Goal: Task Accomplishment & Management: Use online tool/utility

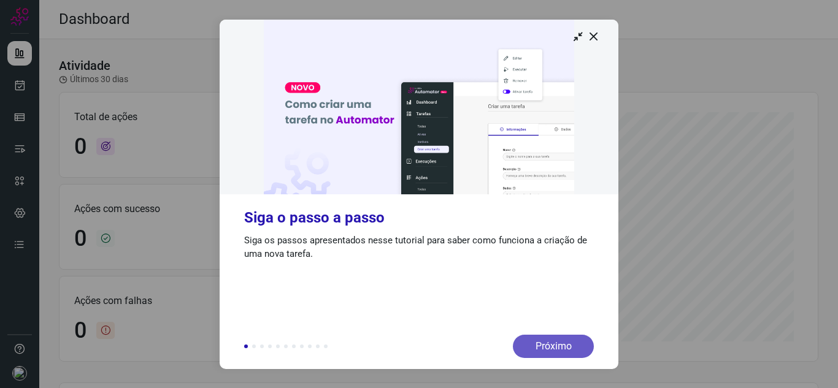
click at [555, 347] on div "Próximo" at bounding box center [553, 346] width 81 height 23
click at [557, 345] on div "Próximo" at bounding box center [553, 346] width 81 height 23
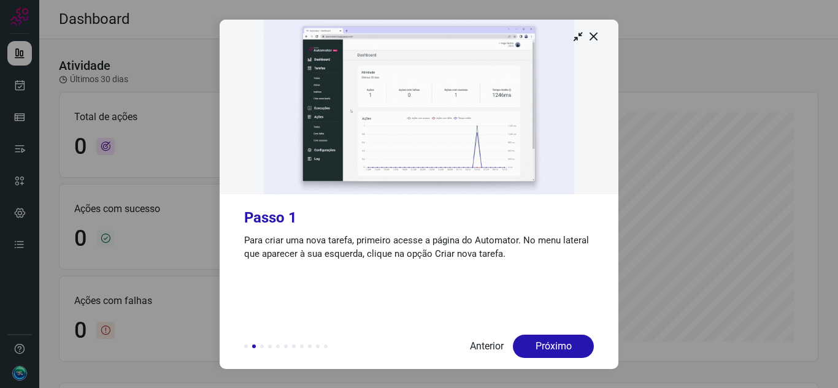
click at [557, 345] on div "Próximo" at bounding box center [553, 346] width 81 height 23
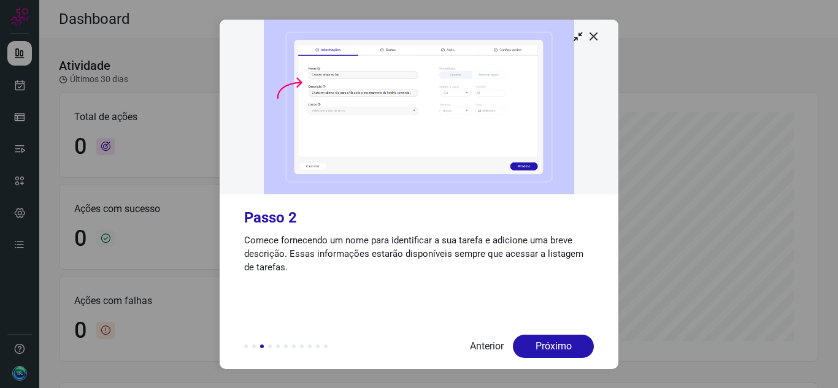
click at [557, 345] on div "Próximo" at bounding box center [553, 346] width 81 height 23
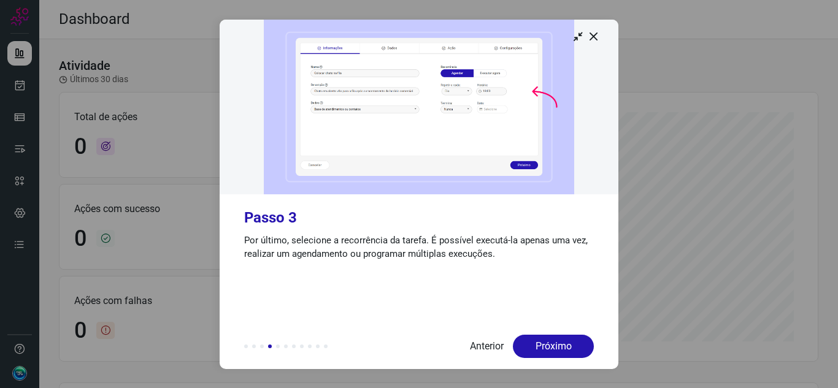
click at [557, 345] on div "Próximo" at bounding box center [553, 346] width 81 height 23
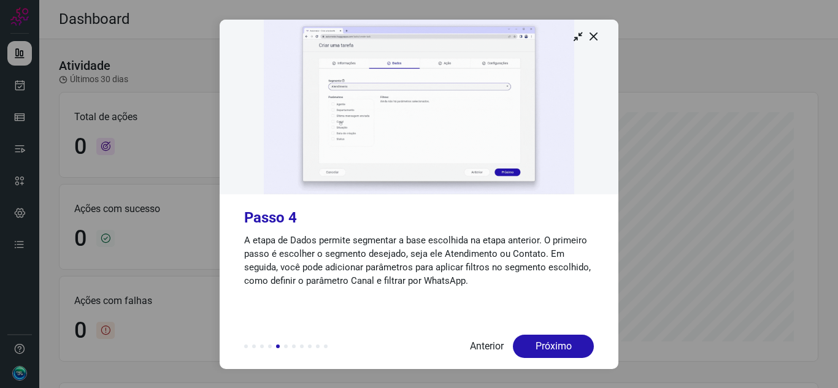
click at [557, 345] on div "Próximo" at bounding box center [553, 346] width 81 height 23
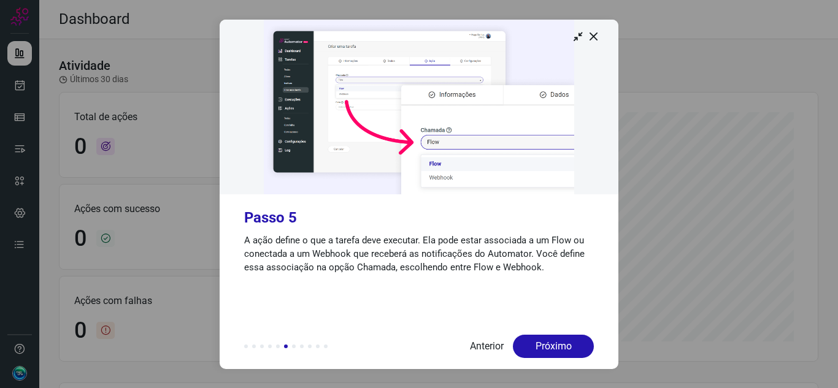
click at [557, 345] on div "Próximo" at bounding box center [553, 346] width 81 height 23
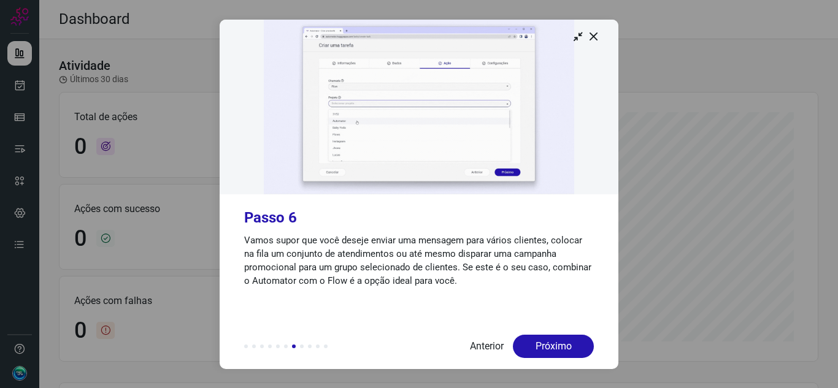
click at [557, 345] on div "Próximo" at bounding box center [553, 346] width 81 height 23
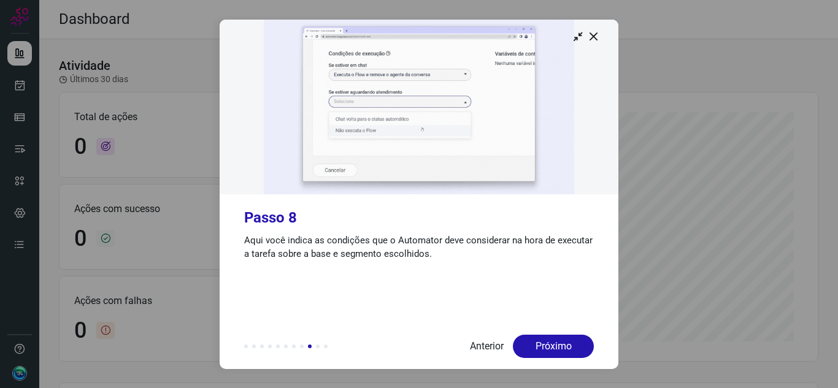
click at [557, 345] on div "Próximo" at bounding box center [553, 346] width 81 height 23
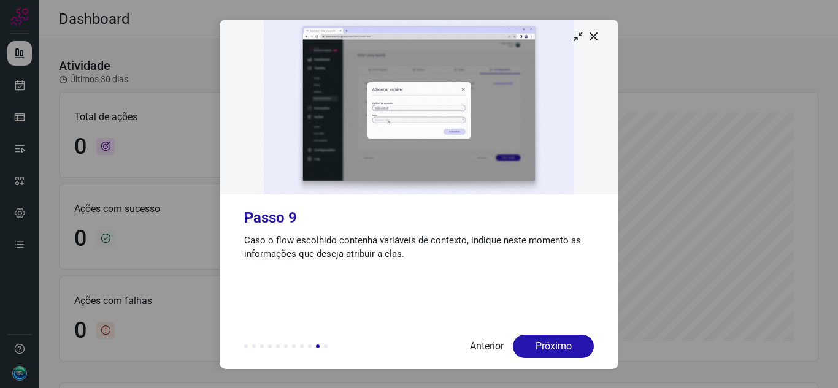
click at [557, 345] on div "Próximo" at bounding box center [553, 346] width 81 height 23
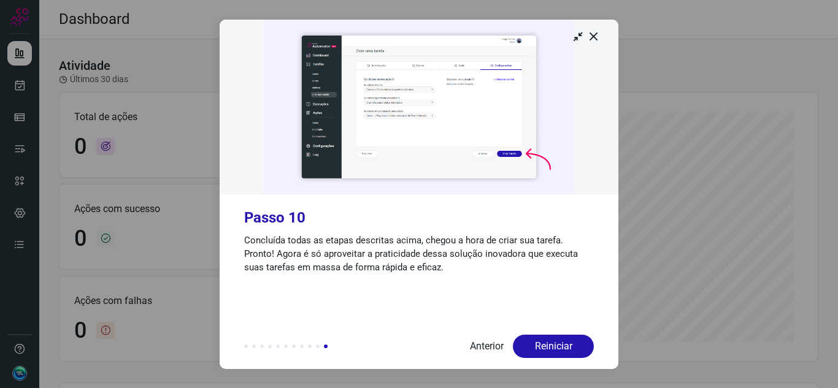
click at [557, 345] on div "Reiniciar" at bounding box center [553, 346] width 81 height 23
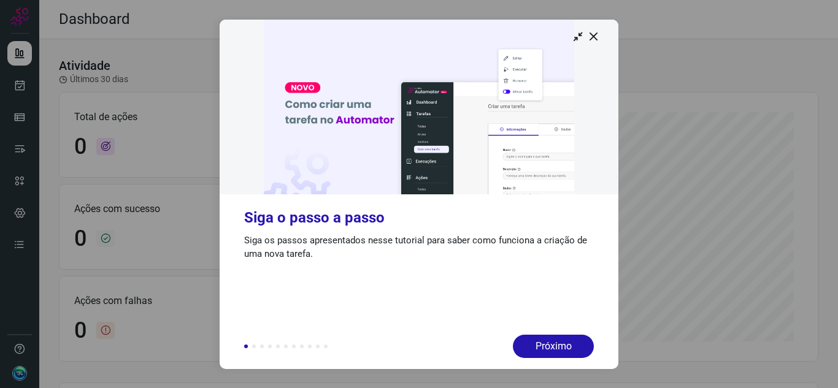
click at [557, 345] on div "Próximo" at bounding box center [553, 346] width 81 height 23
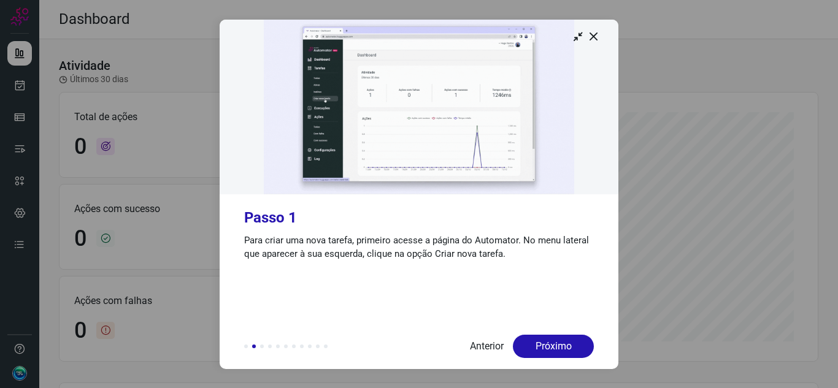
click at [557, 345] on div "Próximo" at bounding box center [553, 346] width 81 height 23
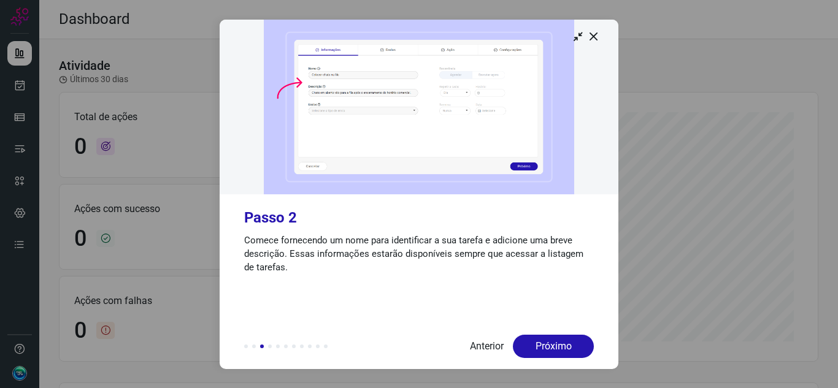
click at [557, 345] on div "Próximo" at bounding box center [553, 346] width 81 height 23
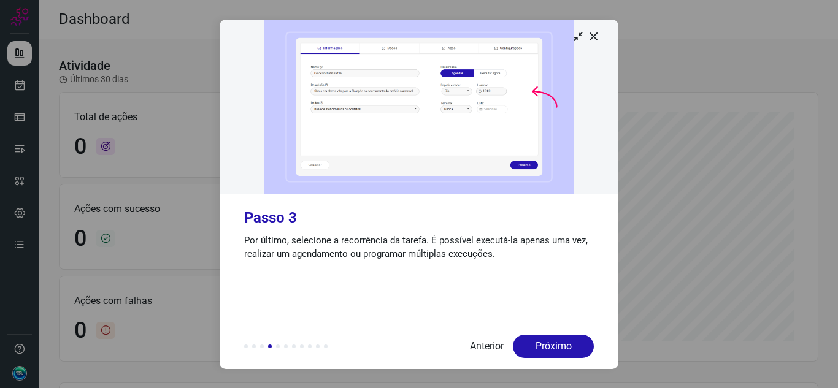
click at [557, 345] on div "Próximo" at bounding box center [553, 346] width 81 height 23
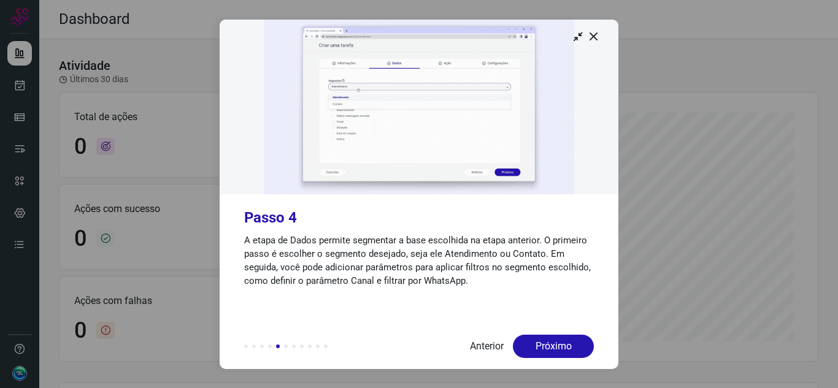
click at [557, 345] on div "Próximo" at bounding box center [553, 346] width 81 height 23
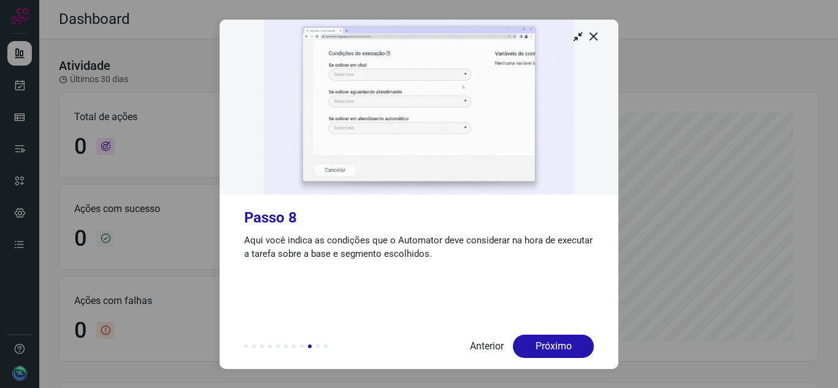
click at [557, 345] on div "Próximo" at bounding box center [553, 346] width 81 height 23
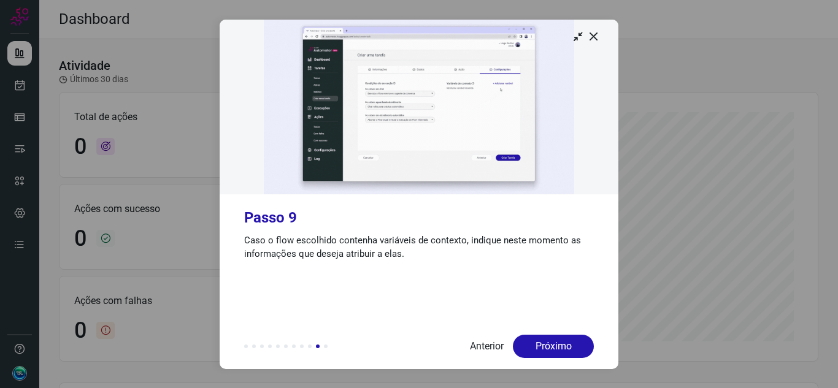
click at [557, 345] on div "Próximo" at bounding box center [553, 346] width 81 height 23
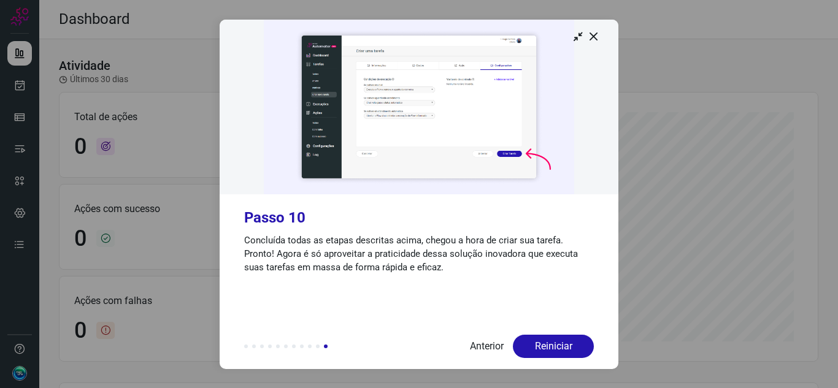
click at [557, 345] on div "Reiniciar" at bounding box center [553, 346] width 81 height 23
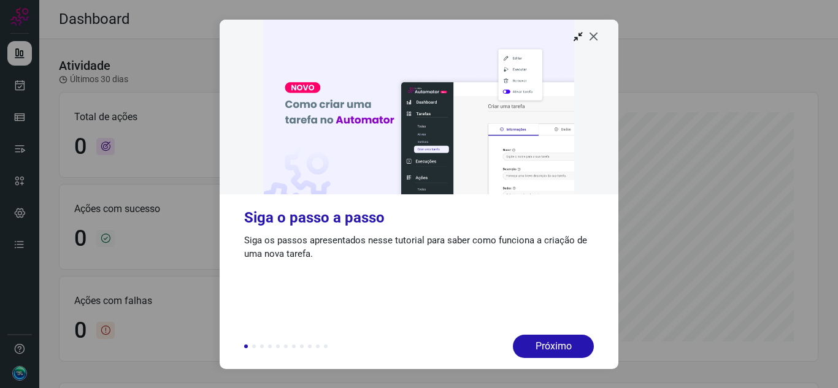
click at [593, 38] on icon at bounding box center [594, 36] width 12 height 12
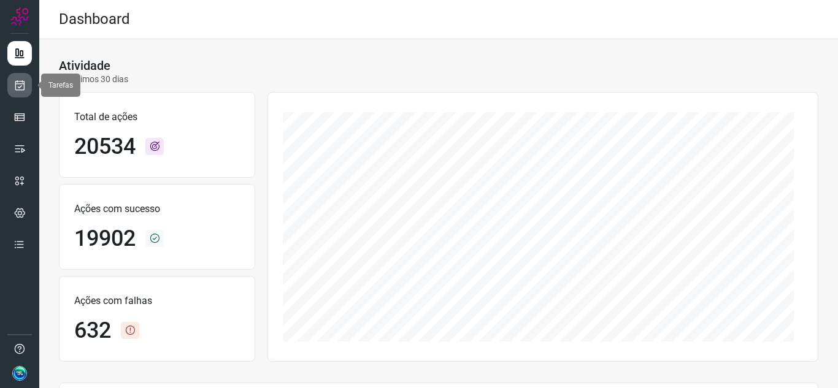
click at [17, 90] on icon at bounding box center [19, 85] width 13 height 12
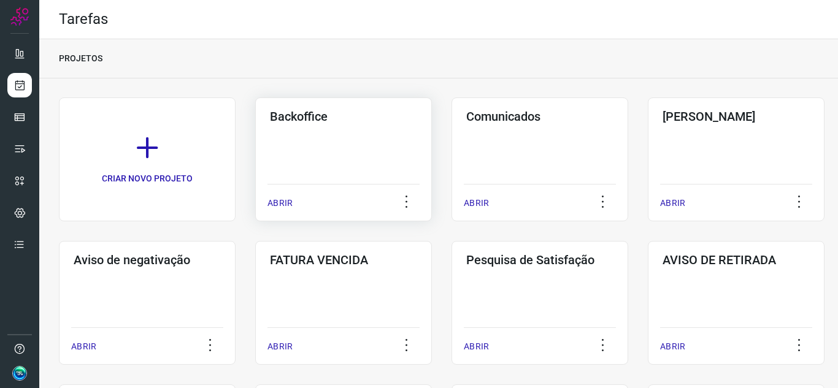
click at [360, 195] on div "ABRIR" at bounding box center [344, 199] width 152 height 31
click at [281, 202] on p "ABRIR" at bounding box center [280, 203] width 25 height 13
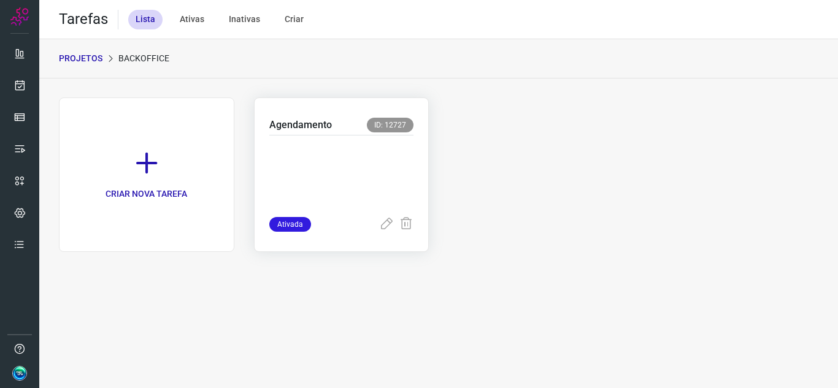
click at [372, 175] on p at bounding box center [341, 173] width 145 height 61
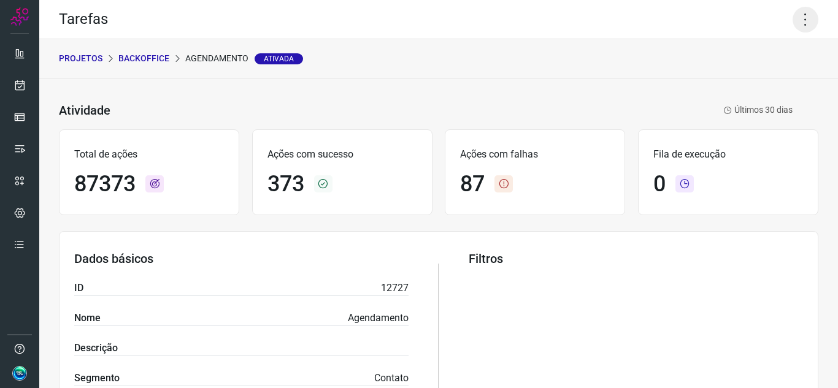
click at [797, 19] on icon at bounding box center [806, 20] width 26 height 26
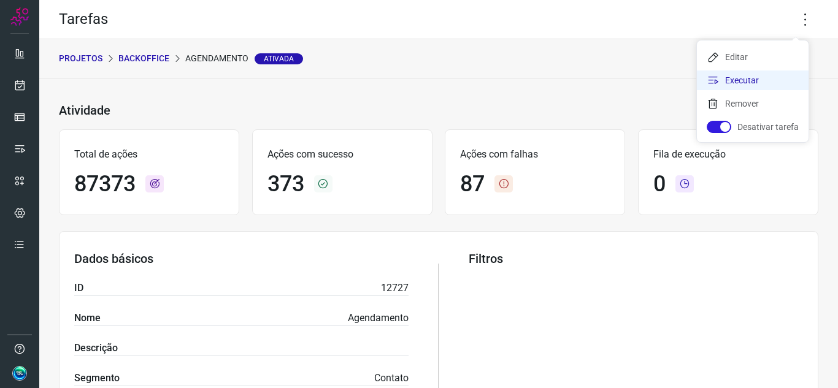
click at [781, 77] on li "Executar" at bounding box center [753, 81] width 112 height 20
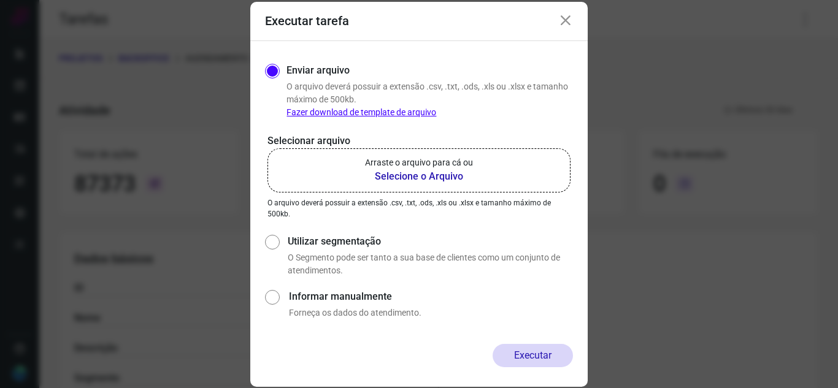
click at [445, 172] on b "Selecione o Arquivo" at bounding box center [419, 176] width 108 height 15
click at [0, 0] on input "Arraste o arquivo para cá ou Selecione o Arquivo" at bounding box center [0, 0] width 0 height 0
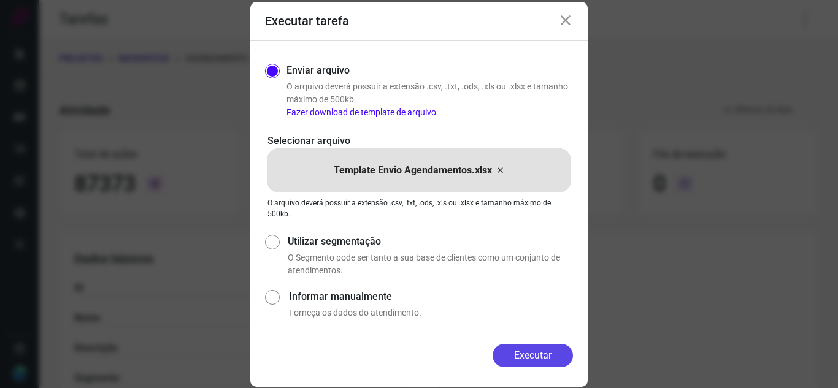
click at [526, 351] on button "Executar" at bounding box center [533, 355] width 80 height 23
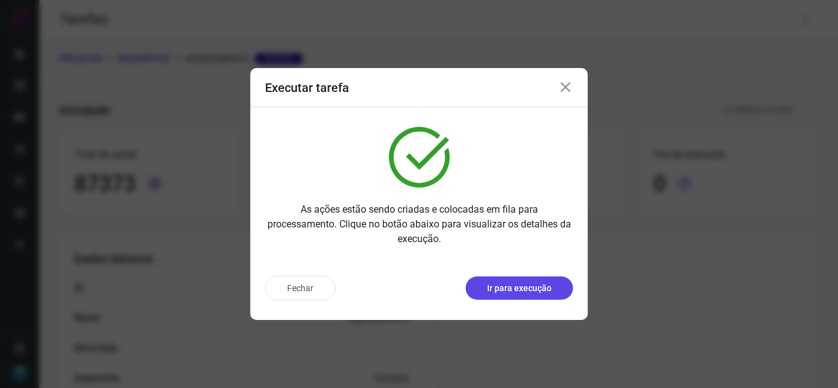
click at [531, 285] on p "Ir para execução" at bounding box center [519, 288] width 64 height 13
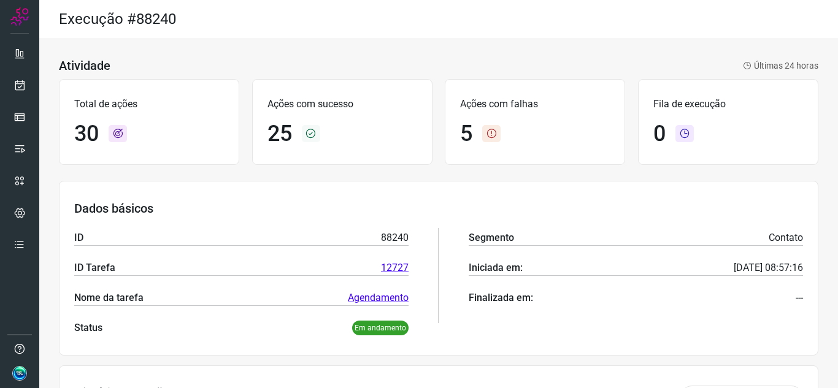
click at [487, 128] on icon at bounding box center [491, 133] width 18 height 17
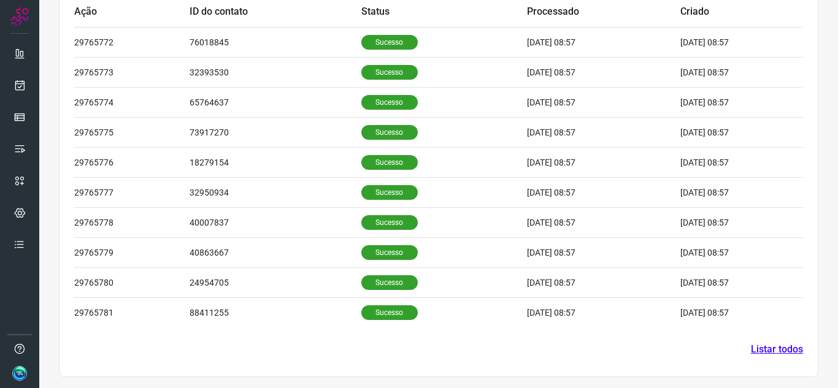
scroll to position [418, 0]
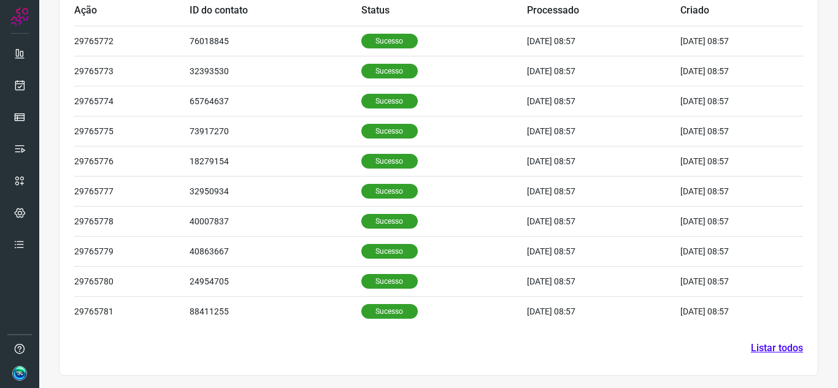
click at [751, 350] on link "Listar todos" at bounding box center [777, 348] width 52 height 15
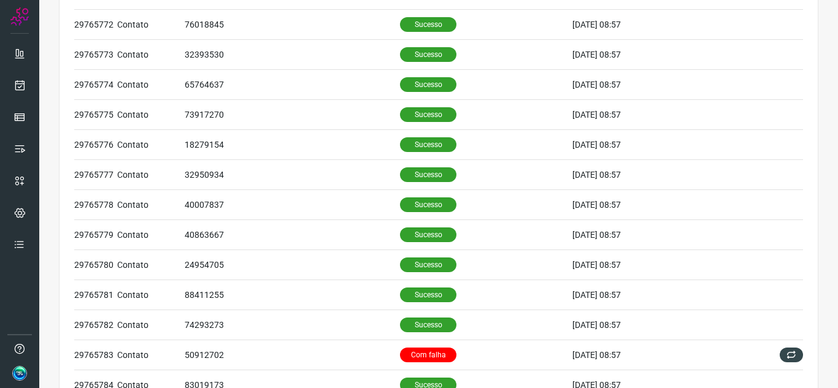
scroll to position [307, 0]
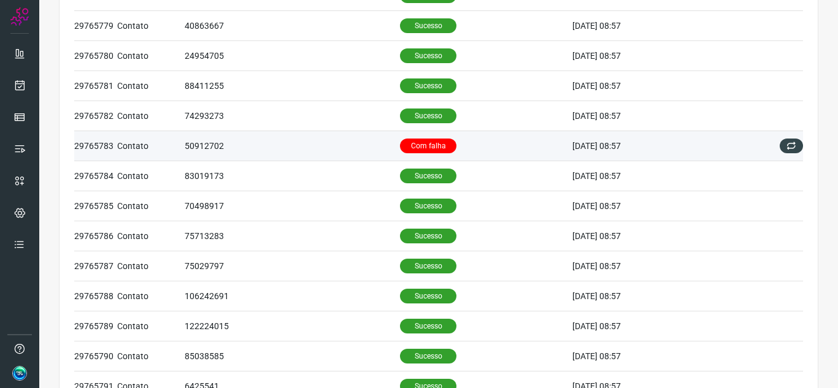
click at [455, 145] on td "Com falha" at bounding box center [486, 146] width 172 height 30
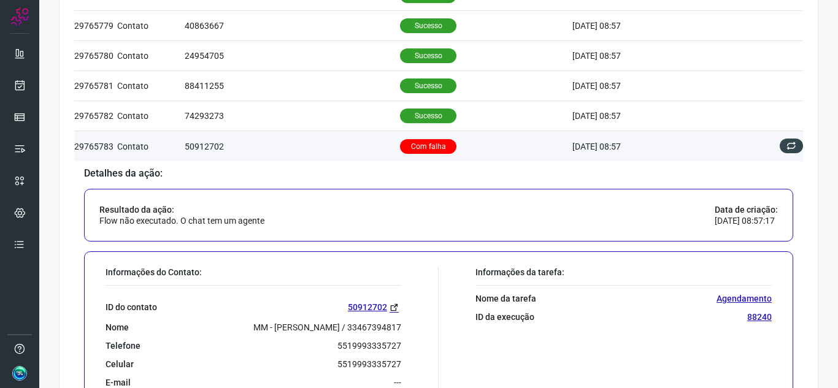
scroll to position [368, 0]
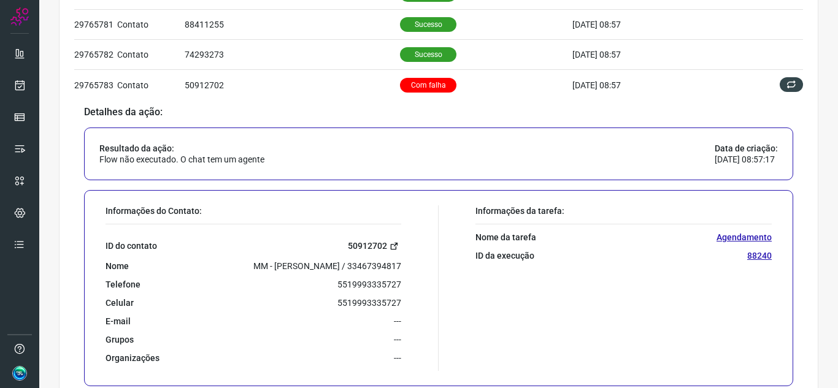
click at [371, 247] on link "50912702" at bounding box center [374, 246] width 53 height 14
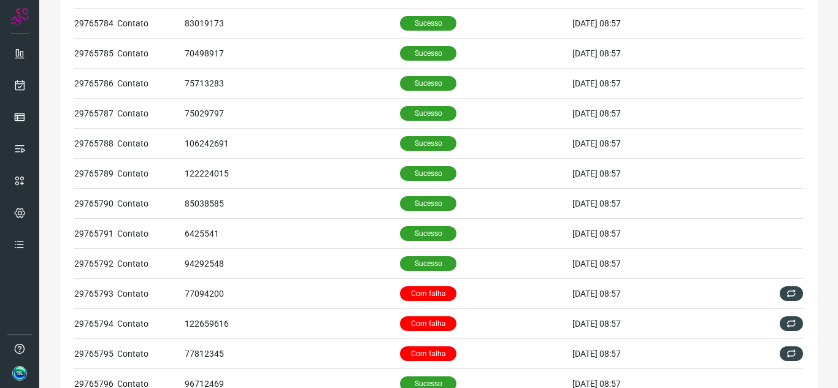
scroll to position [840, 0]
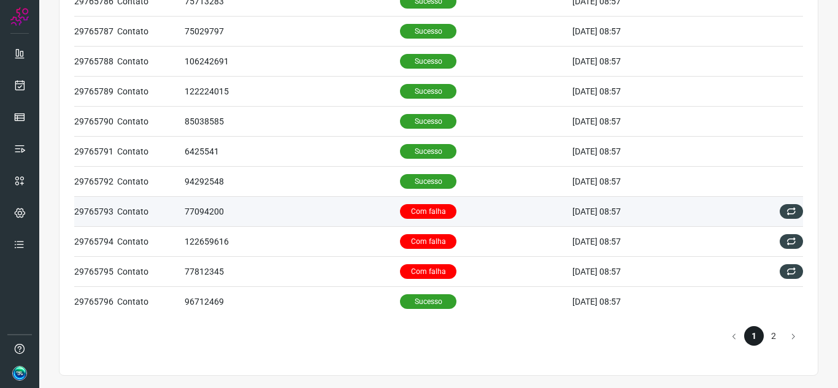
click at [691, 214] on td "13/10/25 08:57" at bounding box center [652, 211] width 160 height 30
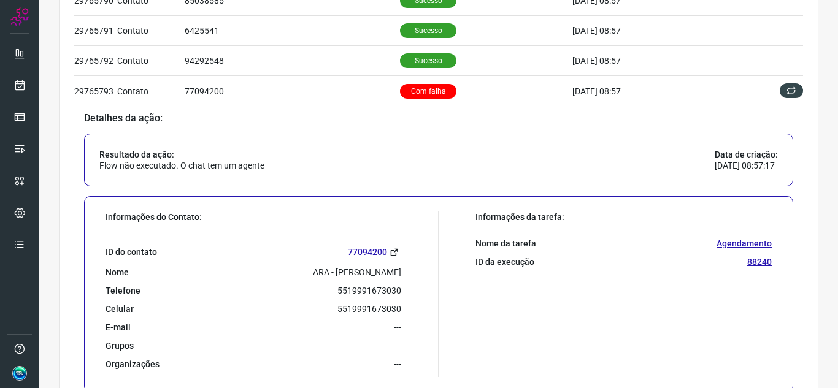
scroll to position [726, 0]
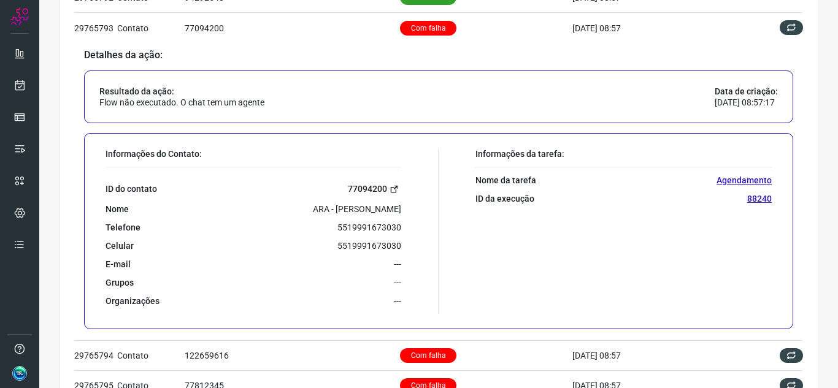
click at [380, 185] on link "77094200" at bounding box center [374, 189] width 53 height 14
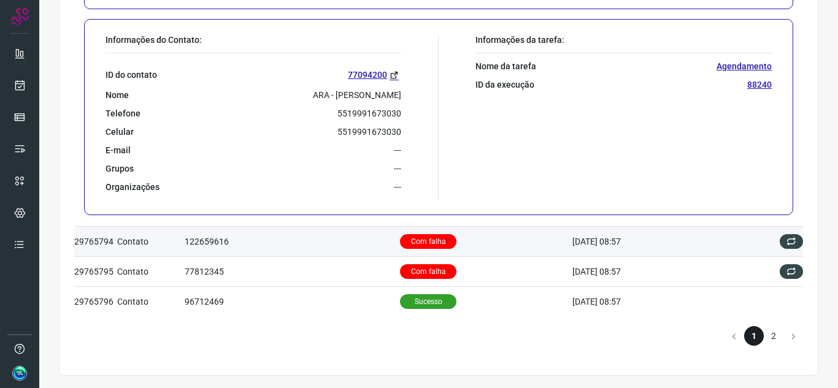
click at [445, 239] on td "Com falha" at bounding box center [486, 241] width 172 height 30
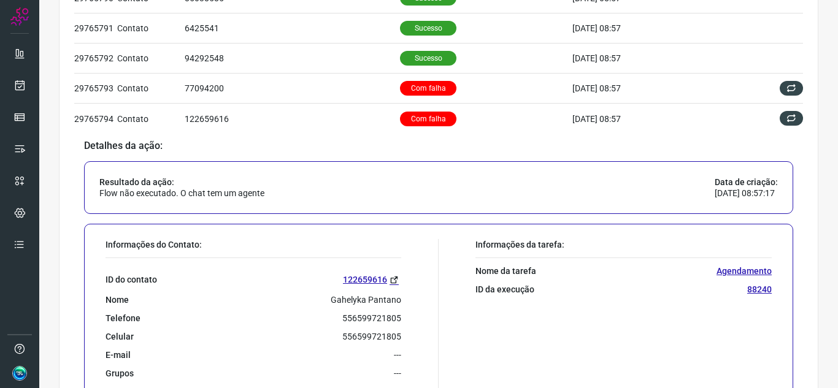
scroll to position [726, 0]
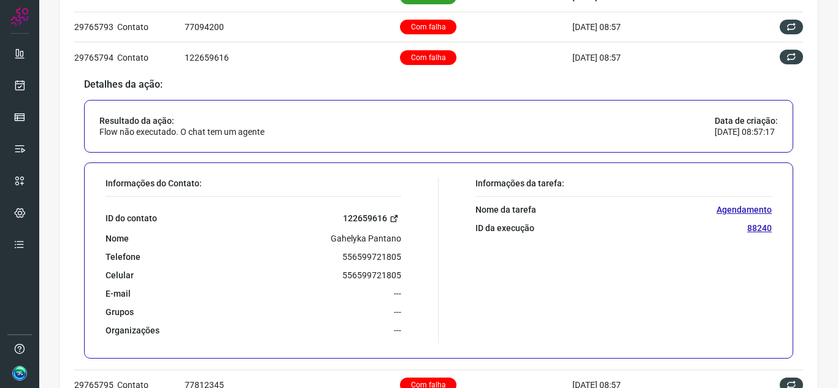
click at [365, 220] on link "122659616" at bounding box center [372, 219] width 58 height 14
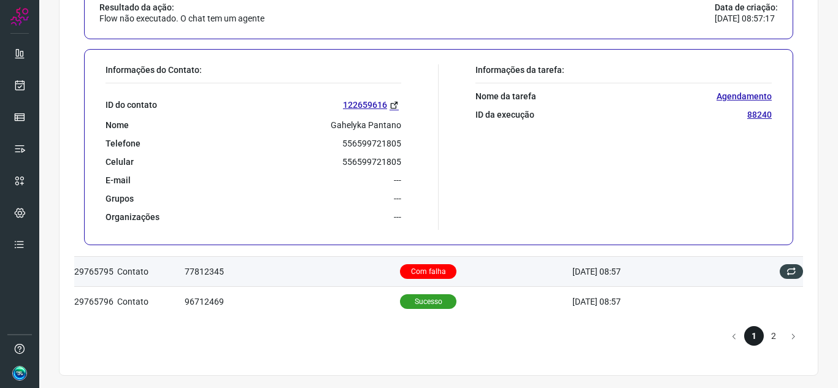
click at [474, 268] on td "Com falha" at bounding box center [486, 271] width 172 height 30
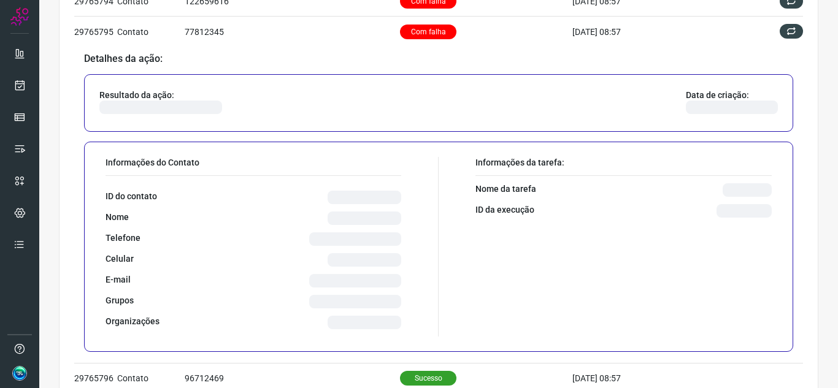
scroll to position [788, 0]
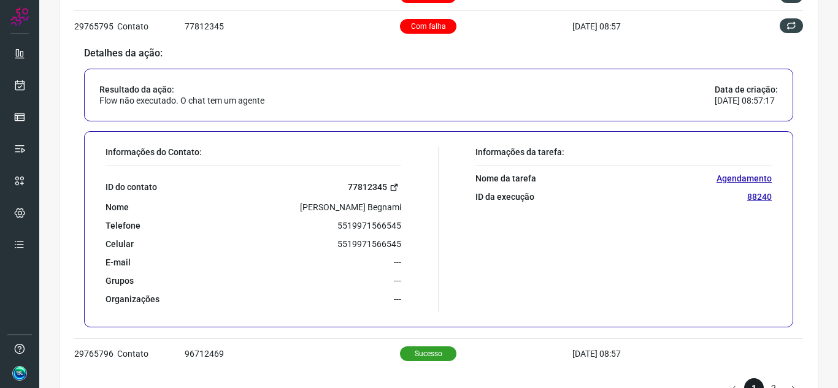
click at [378, 184] on link "77812345" at bounding box center [374, 187] width 53 height 14
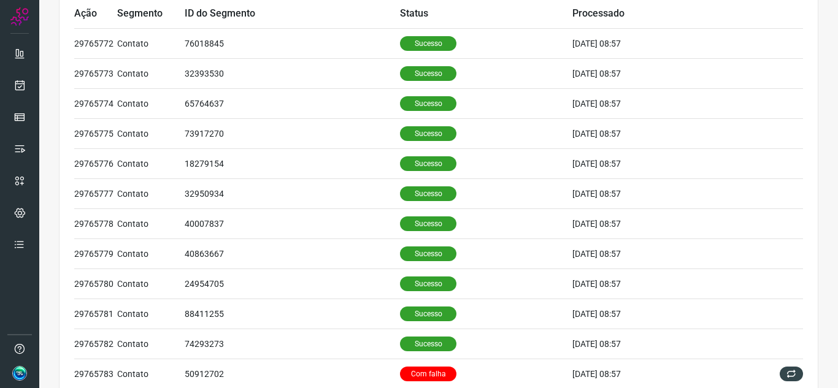
scroll to position [0, 0]
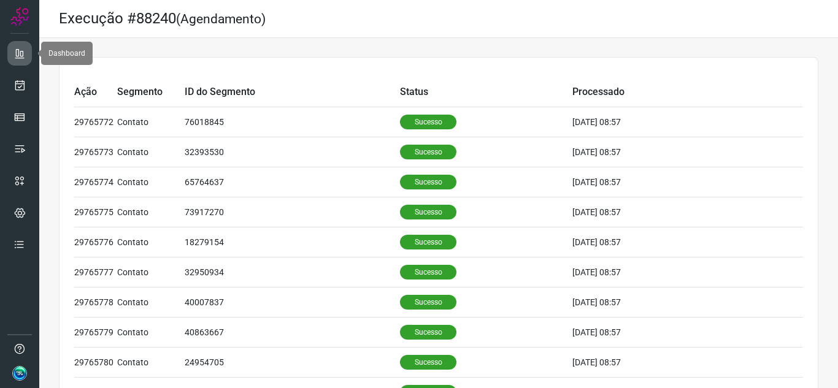
click at [7, 56] on link at bounding box center [19, 53] width 25 height 25
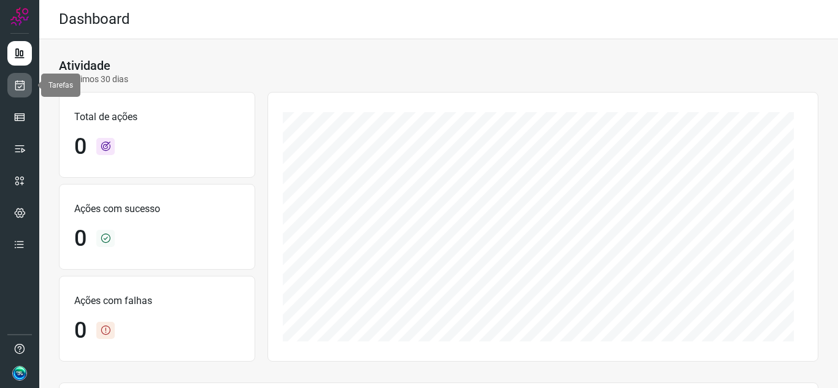
click at [25, 89] on icon at bounding box center [19, 85] width 13 height 12
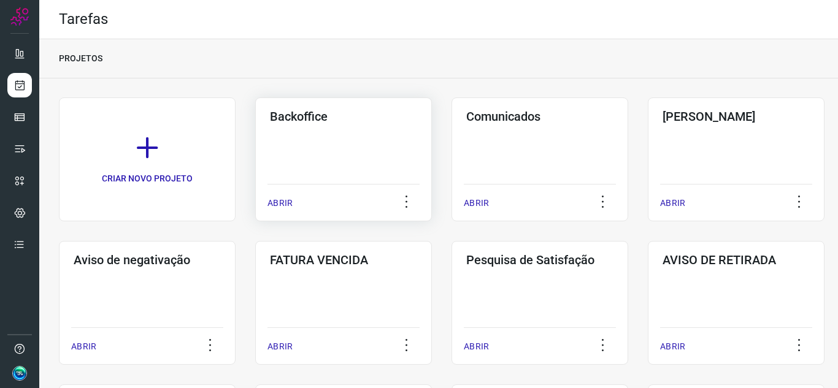
click at [288, 205] on p "ABRIR" at bounding box center [280, 203] width 25 height 13
